Goal: Information Seeking & Learning: Learn about a topic

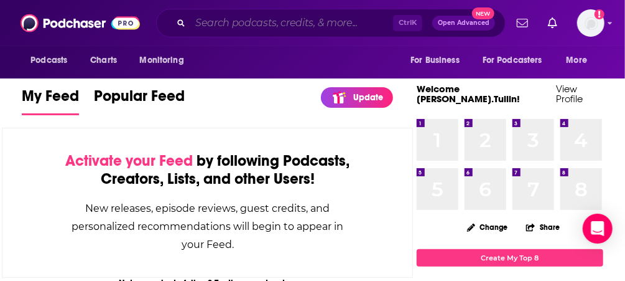
click at [307, 21] on input "Search podcasts, credits, & more..." at bounding box center [291, 23] width 203 height 20
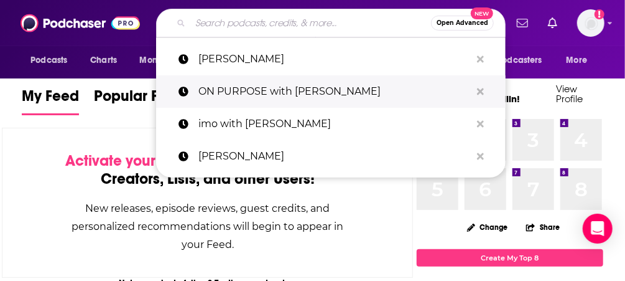
click at [279, 88] on p "ON PURPOSE with [PERSON_NAME]" at bounding box center [335, 91] width 273 height 32
type input "ON PURPOSE with [PERSON_NAME]"
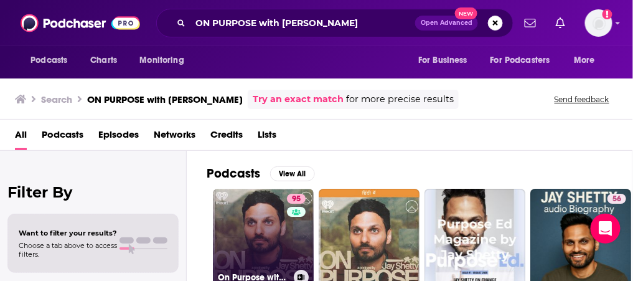
click at [249, 232] on link "95 On Purpose with [PERSON_NAME]" at bounding box center [263, 239] width 101 height 101
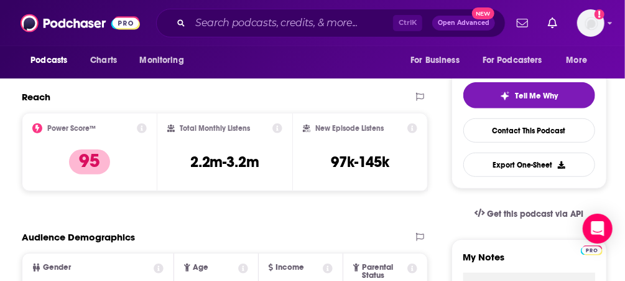
scroll to position [255, 0]
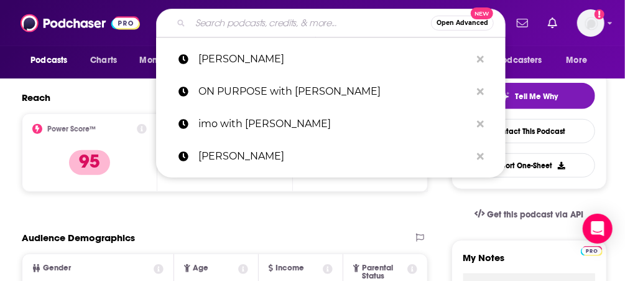
click at [280, 28] on input "Search podcasts, credits, & more..." at bounding box center [310, 23] width 241 height 20
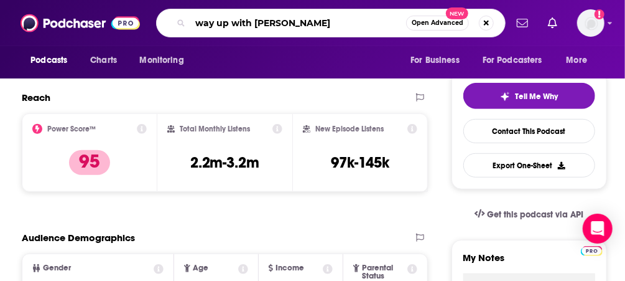
type input "way up with [PERSON_NAME]"
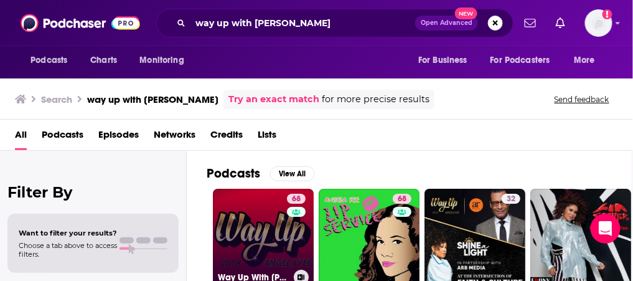
click at [269, 222] on link "68 Way Up With [PERSON_NAME]" at bounding box center [263, 239] width 101 height 101
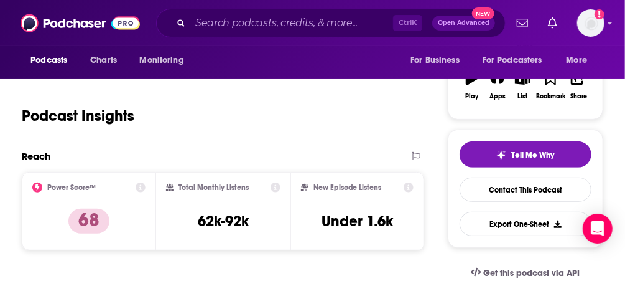
scroll to position [197, 0]
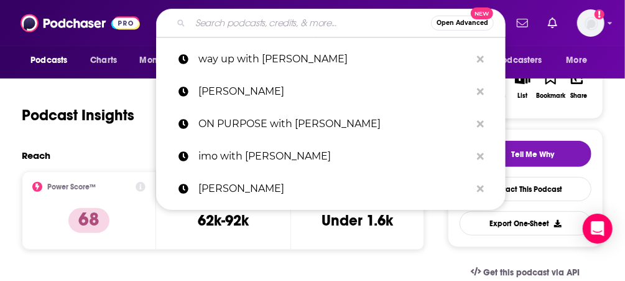
click at [253, 26] on input "Search podcasts, credits, & more..." at bounding box center [310, 23] width 241 height 20
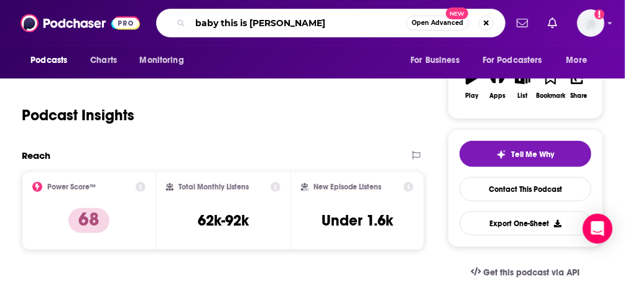
type input "baby this is [PERSON_NAME]"
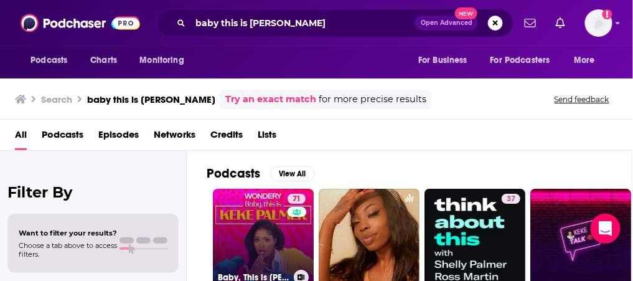
click at [271, 218] on link "71 Baby, This is [PERSON_NAME]" at bounding box center [263, 239] width 101 height 101
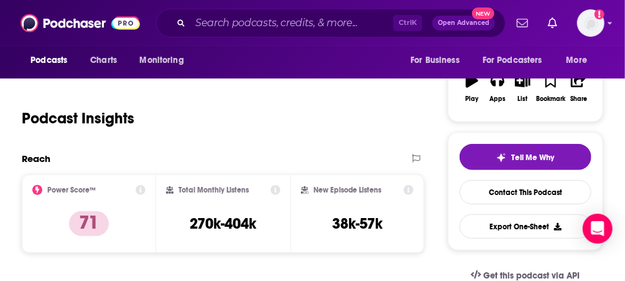
scroll to position [195, 0]
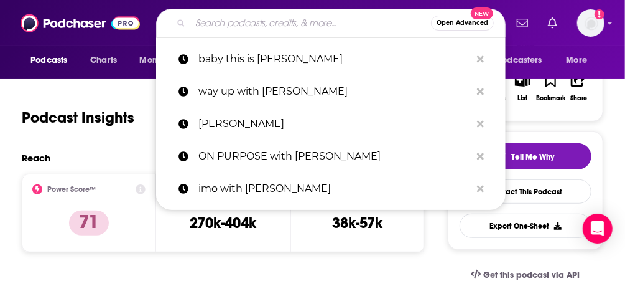
click at [313, 23] on input "Search podcasts, credits, & more..." at bounding box center [310, 23] width 241 height 20
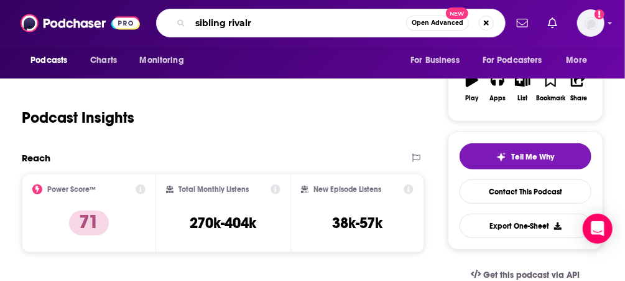
type input "[MEDICAL_DATA]"
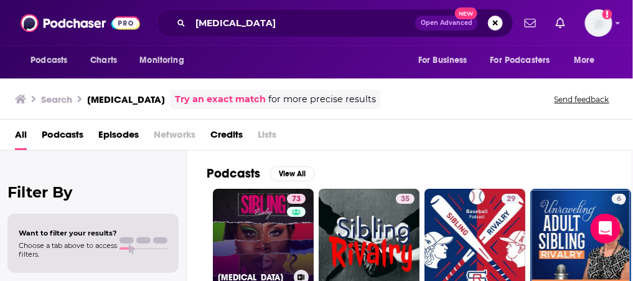
click at [249, 236] on link "73 [MEDICAL_DATA]" at bounding box center [263, 239] width 101 height 101
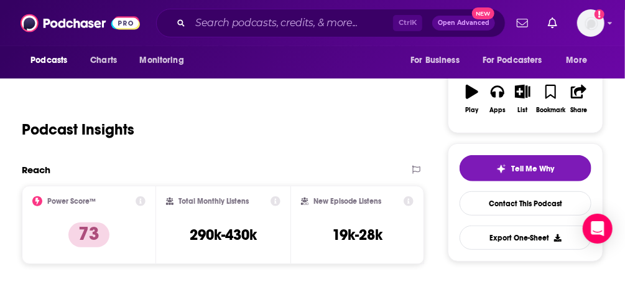
scroll to position [190, 0]
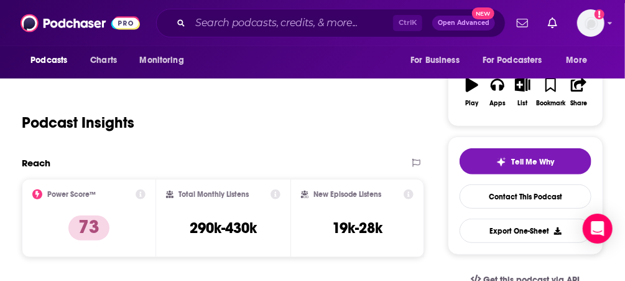
drag, startPoint x: 274, startPoint y: 13, endPoint x: 269, endPoint y: 22, distance: 10.6
click at [269, 22] on div "Ctrl K Open Advanced New" at bounding box center [331, 23] width 350 height 29
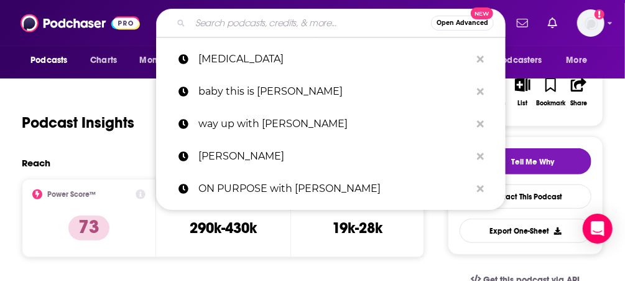
click at [269, 22] on input "Search podcasts, credits, & more..." at bounding box center [310, 23] width 241 height 20
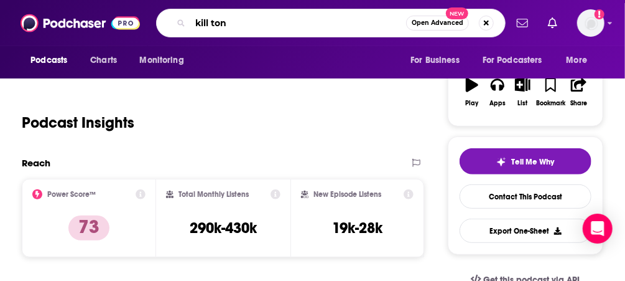
type input "kill [PERSON_NAME]"
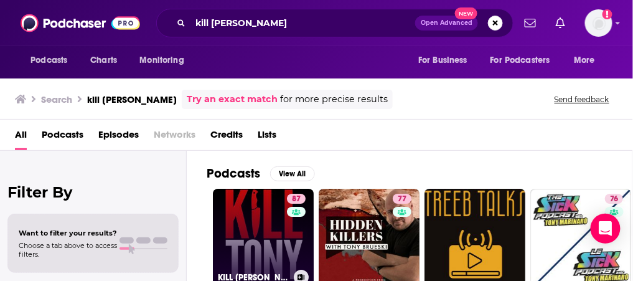
click at [260, 210] on link "87 KILL [PERSON_NAME]" at bounding box center [263, 239] width 101 height 101
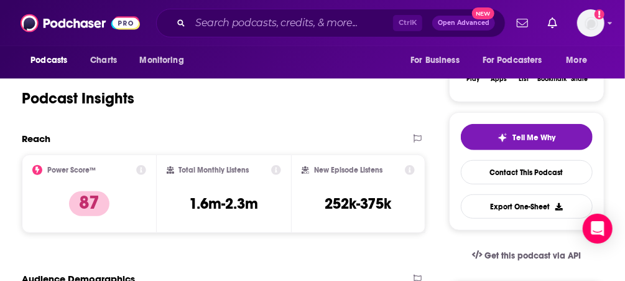
scroll to position [218, 0]
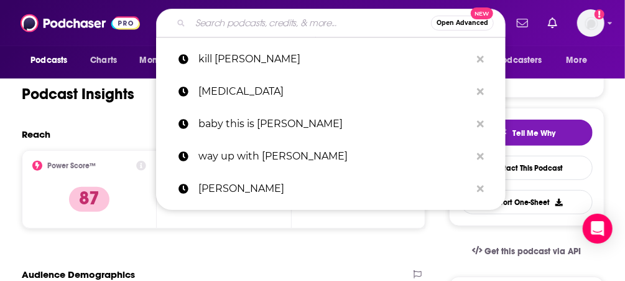
click at [278, 27] on input "Search podcasts, credits, & more..." at bounding box center [310, 23] width 241 height 20
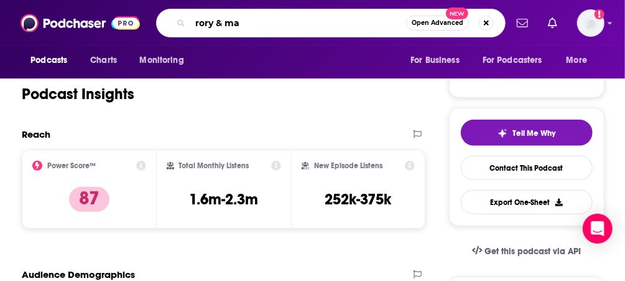
type input "rory & mal"
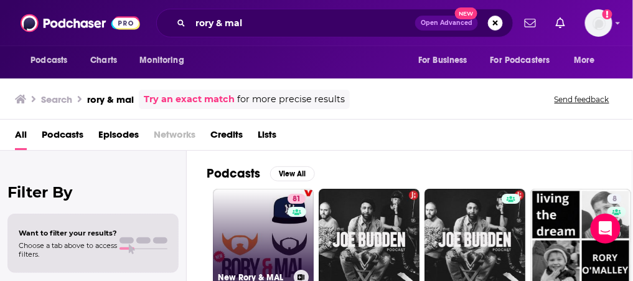
click at [237, 220] on link "81 New Rory & MAL" at bounding box center [263, 239] width 101 height 101
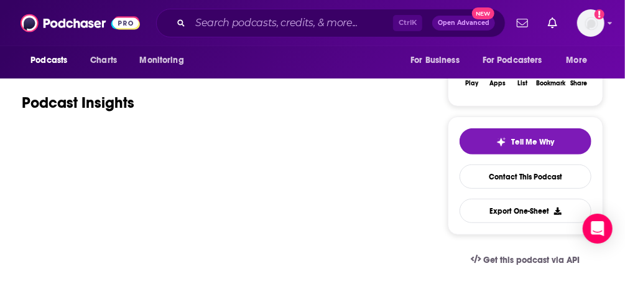
scroll to position [210, 0]
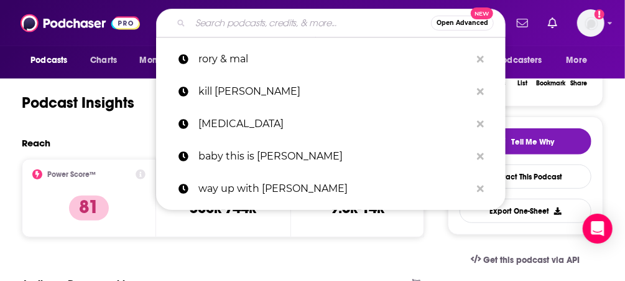
click at [268, 22] on input "Search podcasts, credits, & more..." at bounding box center [310, 23] width 241 height 20
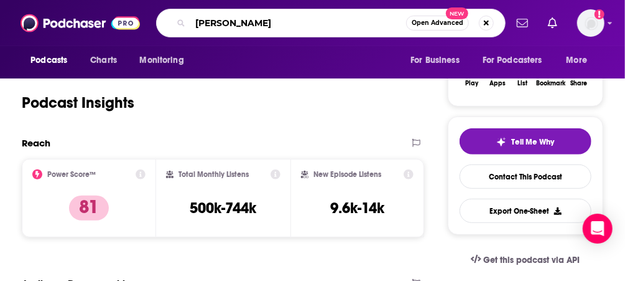
type input "[PERSON_NAME]"
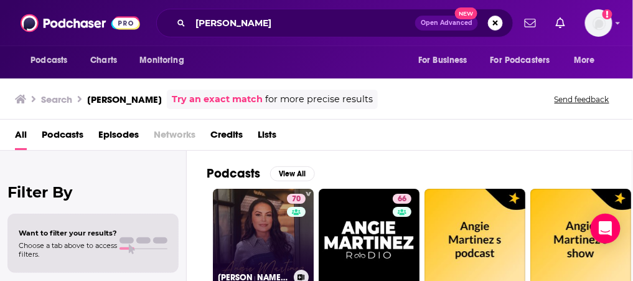
click at [244, 197] on link "70 [PERSON_NAME] IRL" at bounding box center [263, 239] width 101 height 101
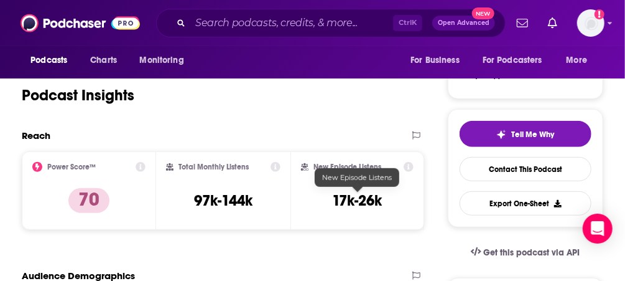
scroll to position [218, 0]
